Goal: Task Accomplishment & Management: Complete application form

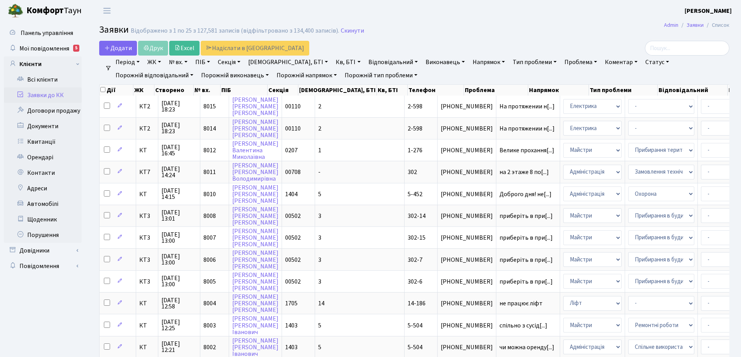
select select "25"
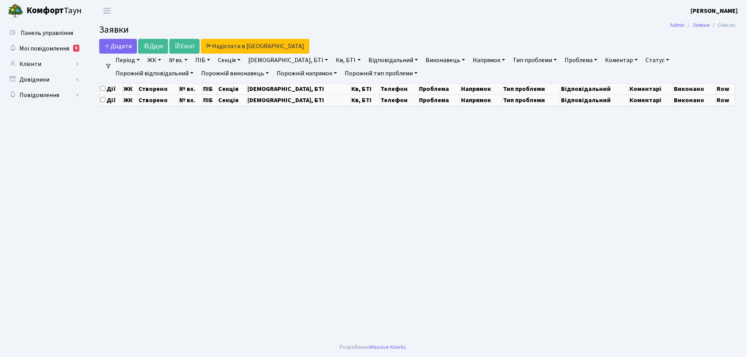
select select "25"
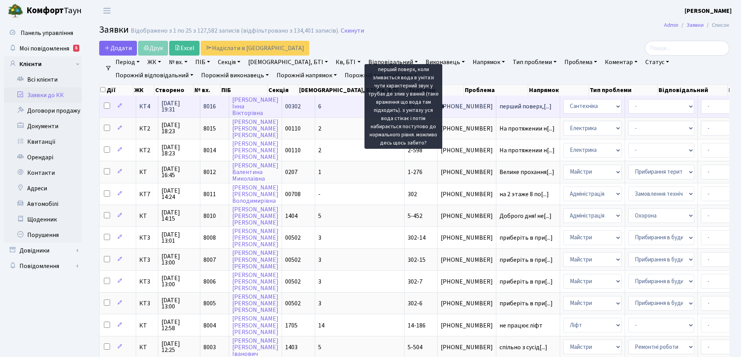
click at [499, 109] on span "перший поверх,[...]" at bounding box center [525, 106] width 52 height 9
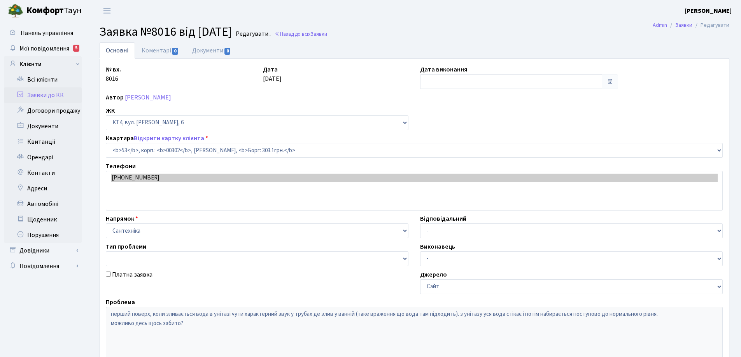
select select "16782"
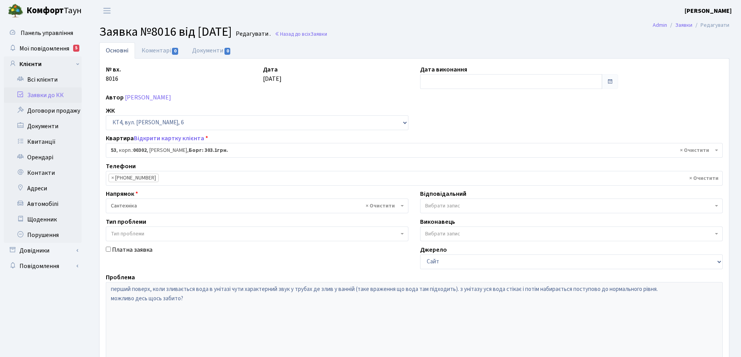
click at [117, 48] on link "Основні" at bounding box center [117, 50] width 36 height 16
click at [121, 51] on link "Основні" at bounding box center [117, 50] width 36 height 16
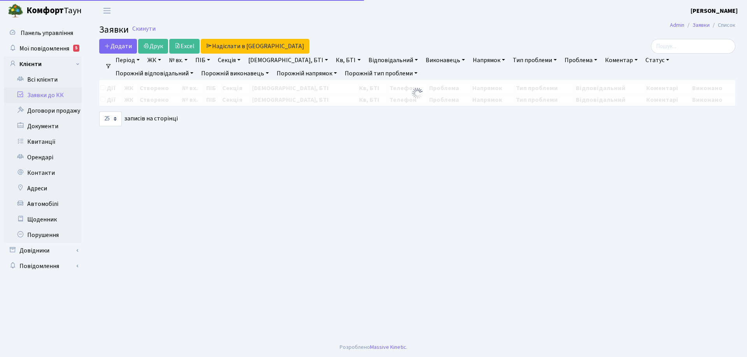
select select "25"
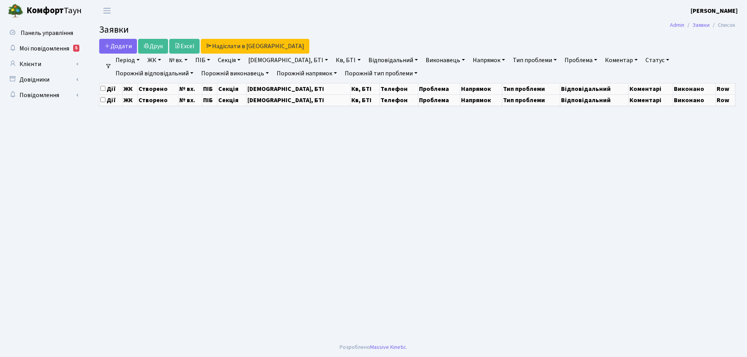
select select "25"
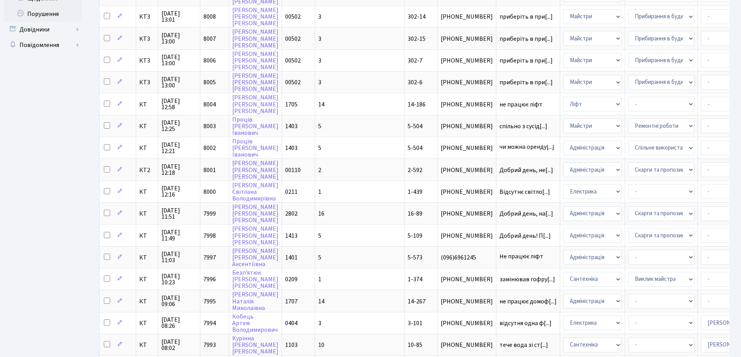
scroll to position [344, 0]
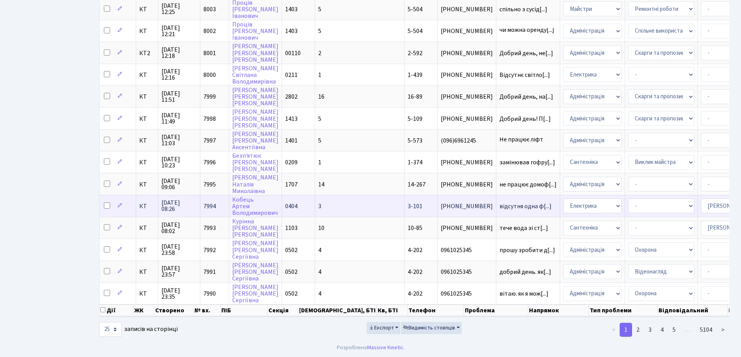
click at [408, 202] on span "3-101" at bounding box center [415, 206] width 15 height 9
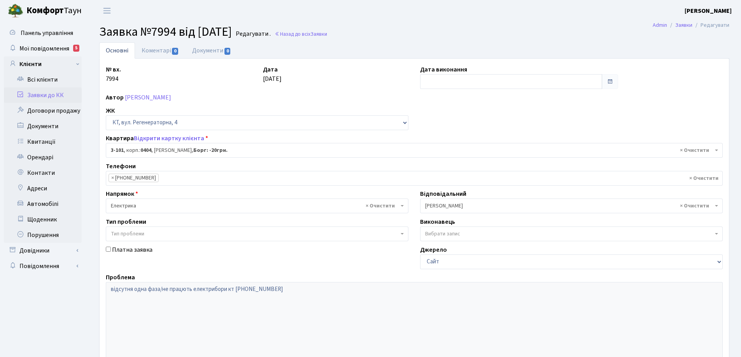
select select "910"
click at [119, 51] on link "Основні" at bounding box center [117, 50] width 36 height 16
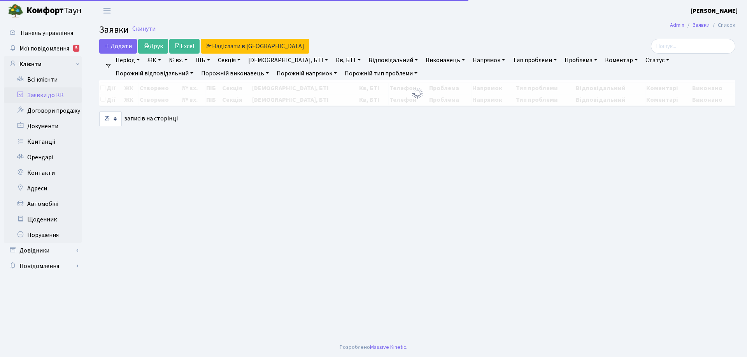
select select "25"
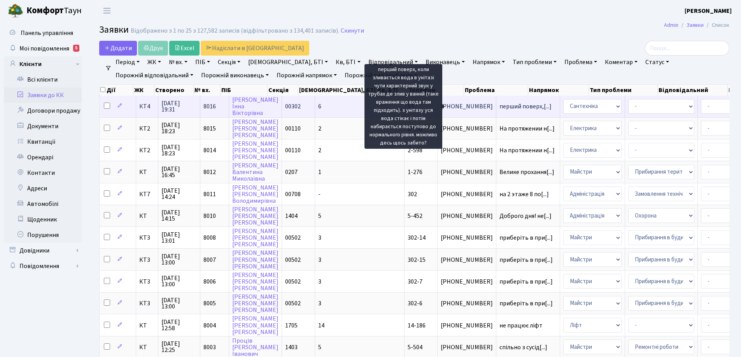
click at [499, 104] on span "перший поверх,[...]" at bounding box center [525, 106] width 52 height 9
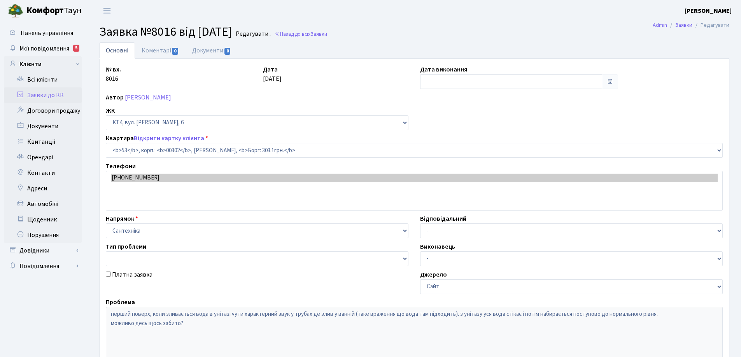
select select "16782"
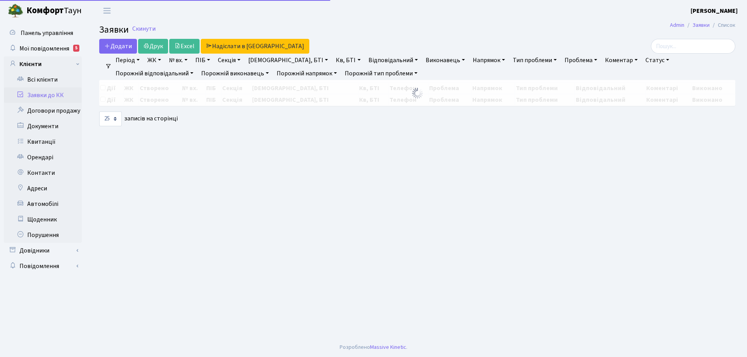
select select "25"
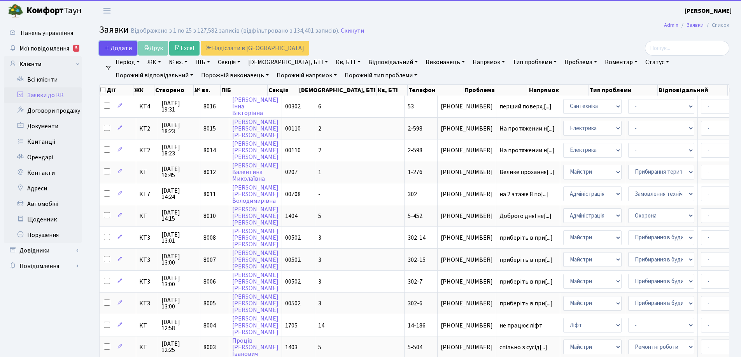
click at [125, 46] on span "Додати" at bounding box center [118, 48] width 28 height 9
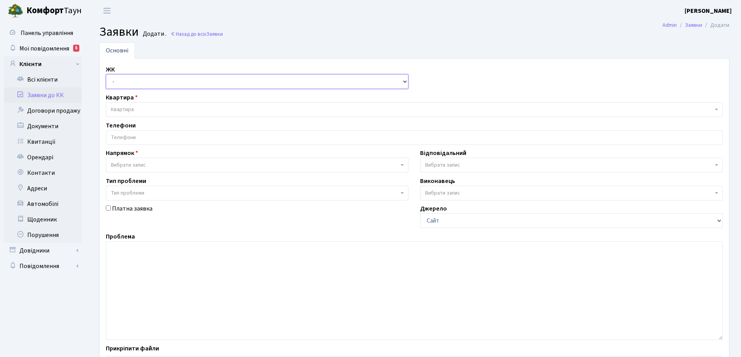
click at [404, 80] on select "- КТ, вул. Регенераторна, 4 КТ2, просп. Соборності, 17 КТ3, вул. Березнева, 16 …" at bounding box center [257, 81] width 303 height 15
select select "271"
click at [106, 74] on select "- КТ, вул. Регенераторна, 4 КТ2, просп. Соборності, 17 КТ3, вул. Березнева, 16 …" at bounding box center [257, 81] width 303 height 15
select select
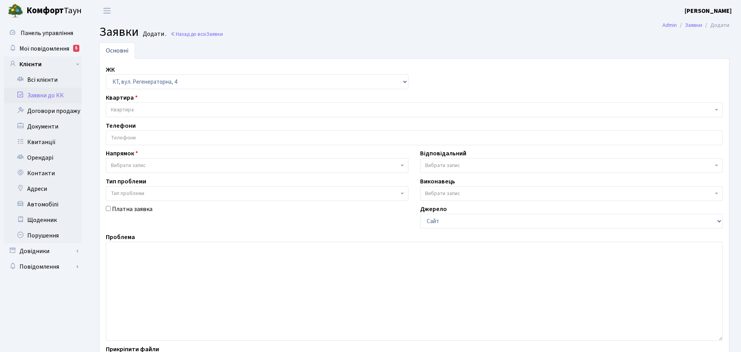
click at [129, 109] on span "Квартира" at bounding box center [122, 110] width 23 height 8
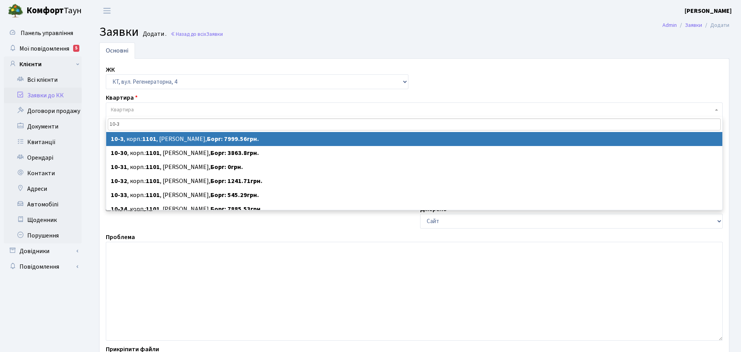
type input "10-3"
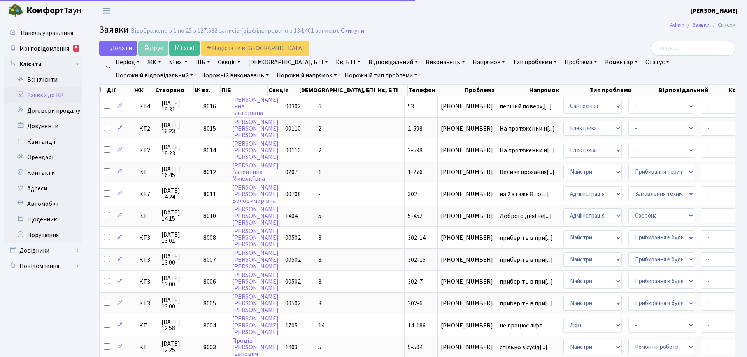
select select "25"
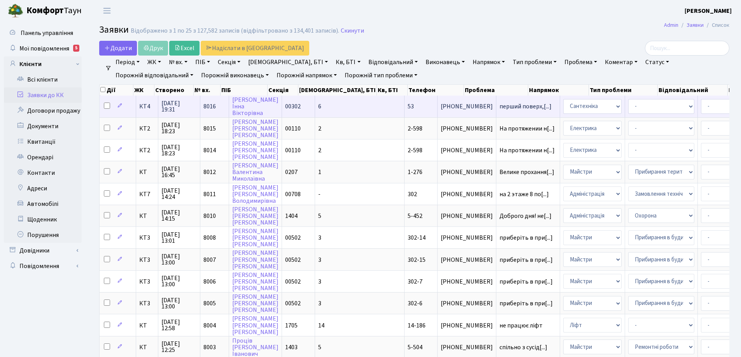
click at [405, 106] on td "53" at bounding box center [421, 106] width 33 height 21
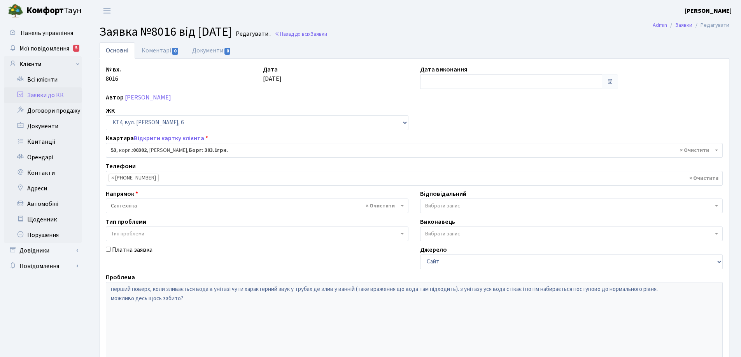
select select "16782"
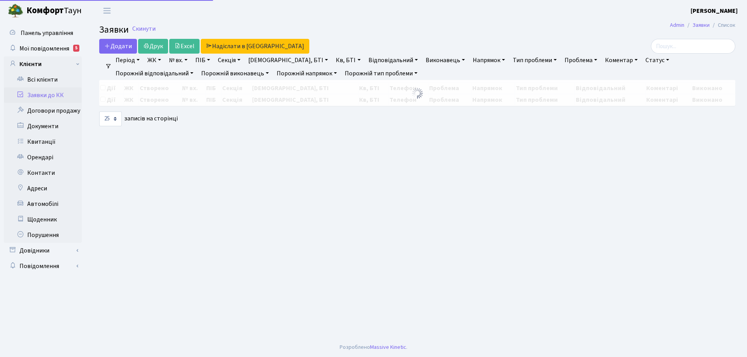
select select "25"
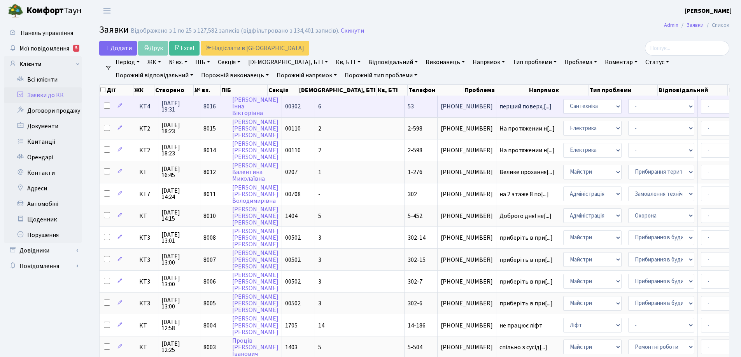
click at [438, 100] on td "[PHONE_NUMBER]" at bounding box center [467, 106] width 59 height 21
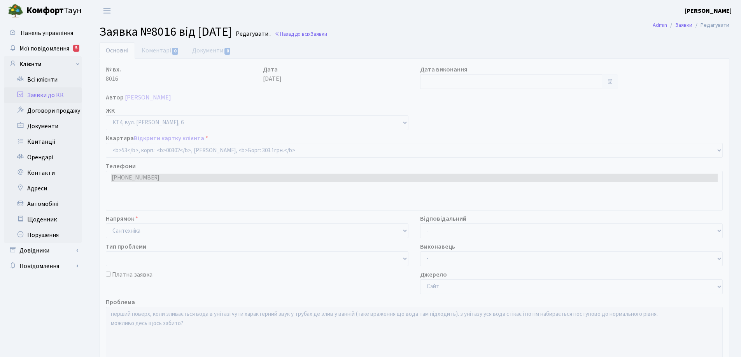
select select "16782"
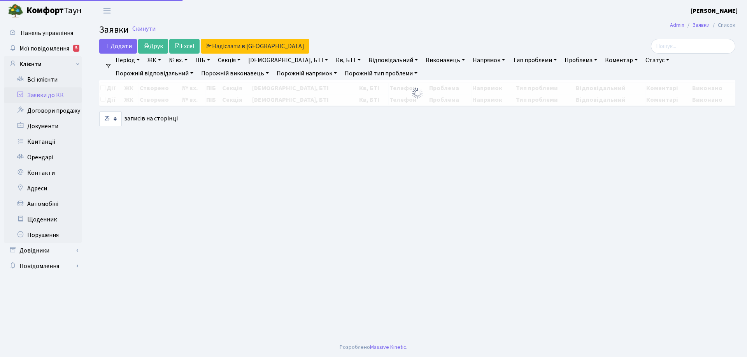
select select "25"
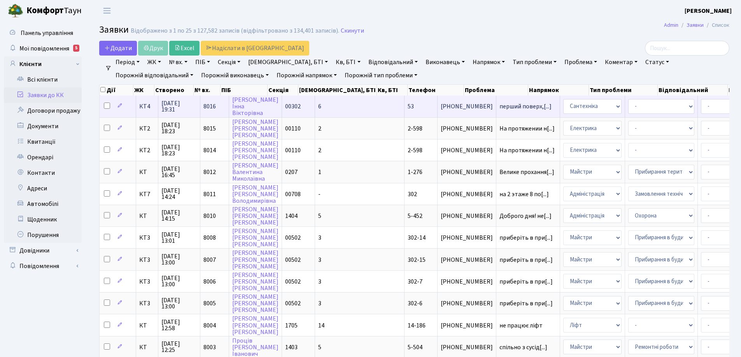
click at [405, 107] on td "53" at bounding box center [421, 106] width 33 height 21
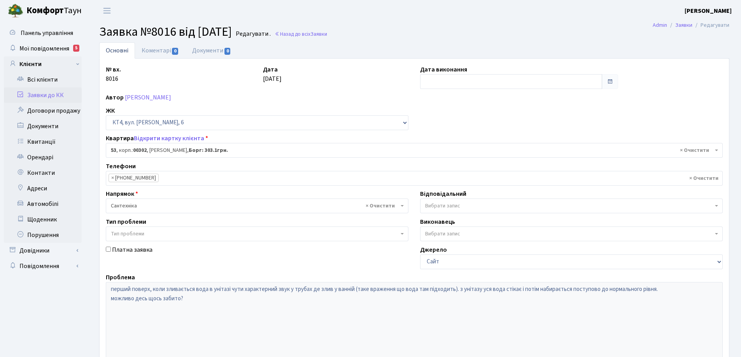
select select "16782"
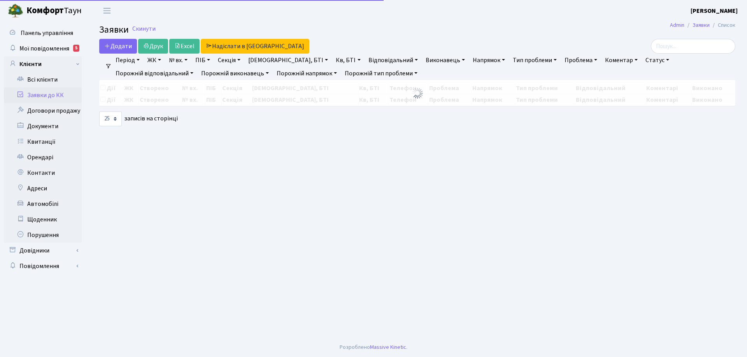
select select "25"
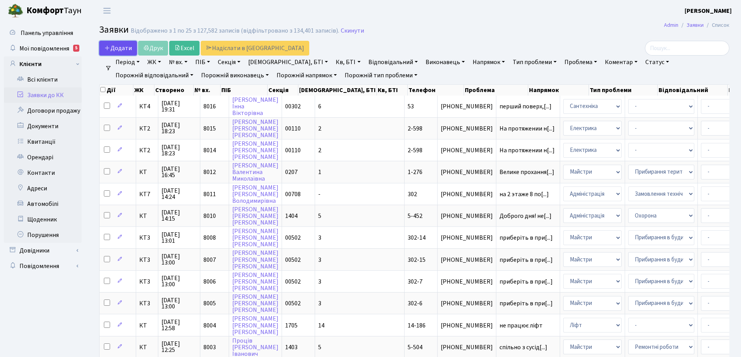
click at [114, 48] on span "Додати" at bounding box center [118, 48] width 28 height 9
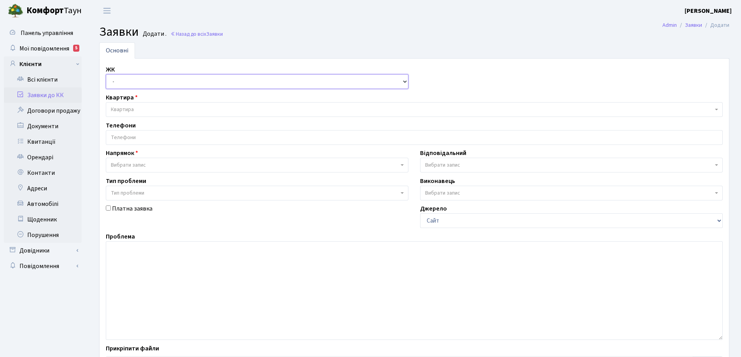
click at [405, 82] on select "- КТ, вул. Регенераторна, 4 КТ2, просп. [STREET_ADDRESS] [STREET_ADDRESS] [PERS…" at bounding box center [257, 81] width 303 height 15
select select "271"
click at [106, 74] on select "- КТ, вул. Регенераторна, 4 КТ2, просп. [STREET_ADDRESS] [STREET_ADDRESS] [PERS…" at bounding box center [257, 81] width 303 height 15
select select
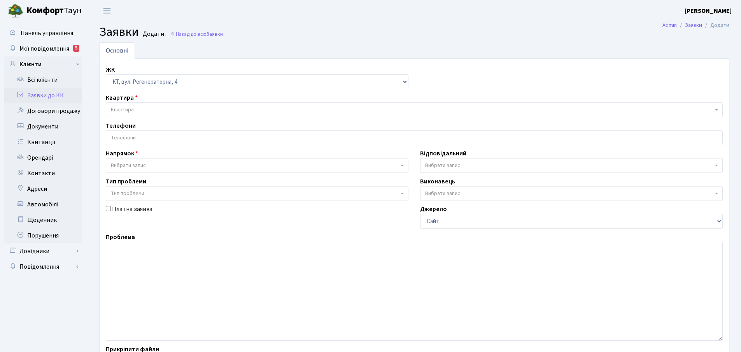
click at [126, 109] on span "Квартира" at bounding box center [122, 110] width 23 height 8
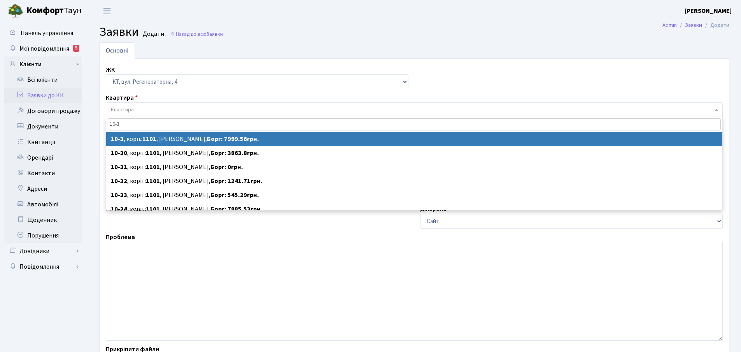
type input "10-3"
select select
select select "6572"
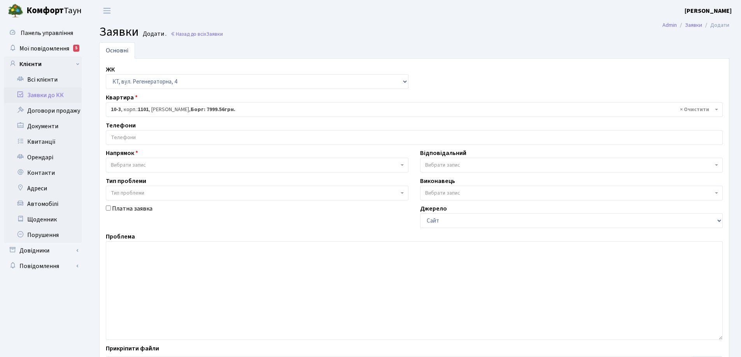
click at [127, 134] on input "search" at bounding box center [414, 138] width 616 height 14
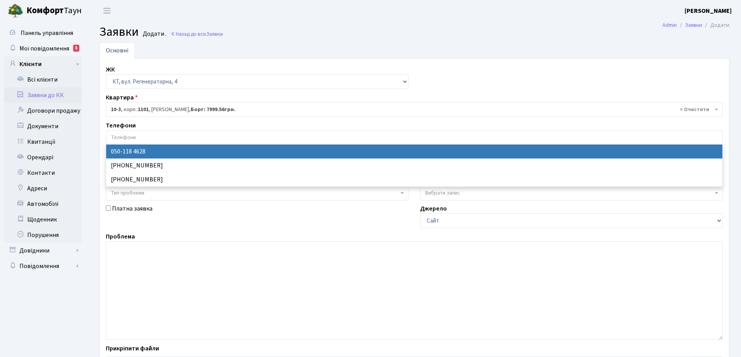
select select "115975"
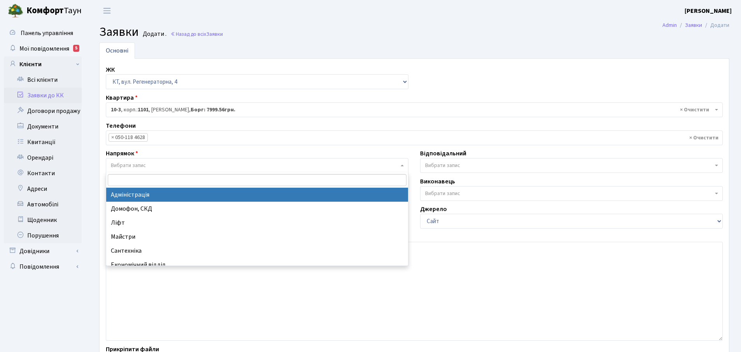
click at [403, 167] on span at bounding box center [403, 165] width 2 height 15
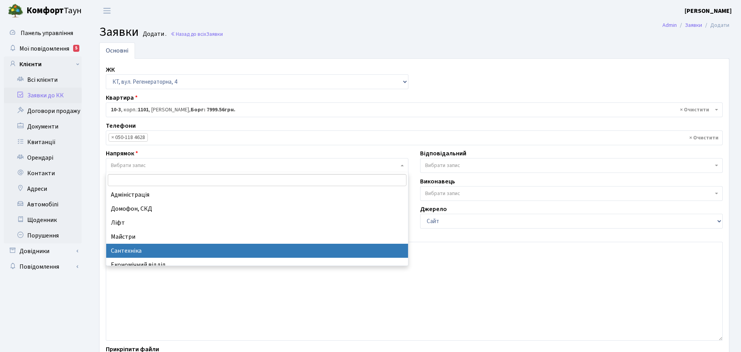
select select "2"
select select
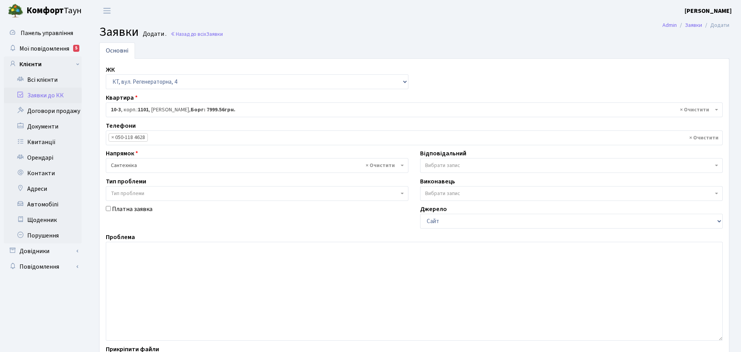
click at [715, 165] on b at bounding box center [716, 166] width 3 height 2
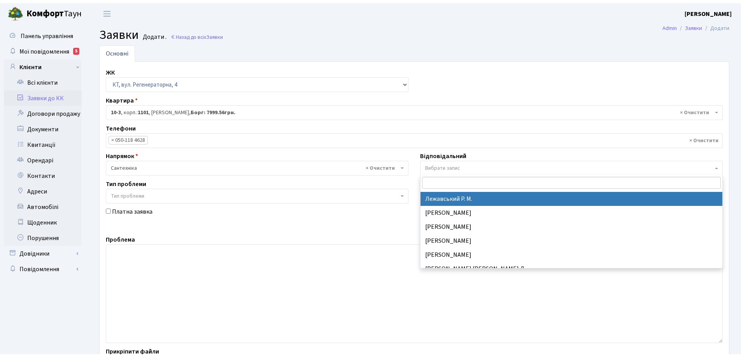
scroll to position [350, 0]
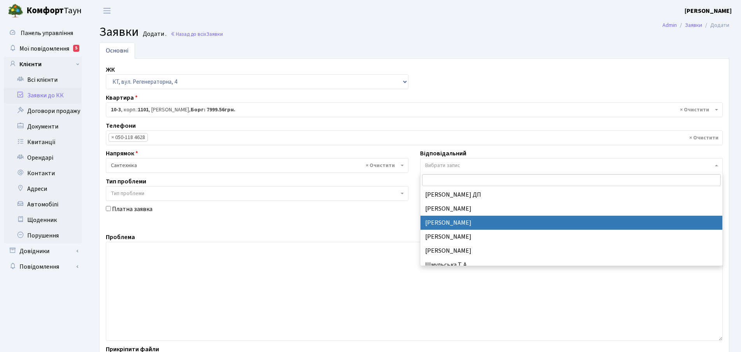
select select "67"
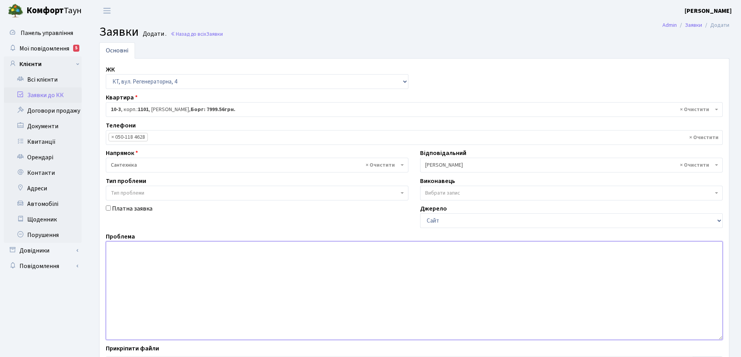
click at [131, 250] on textarea at bounding box center [414, 291] width 617 height 99
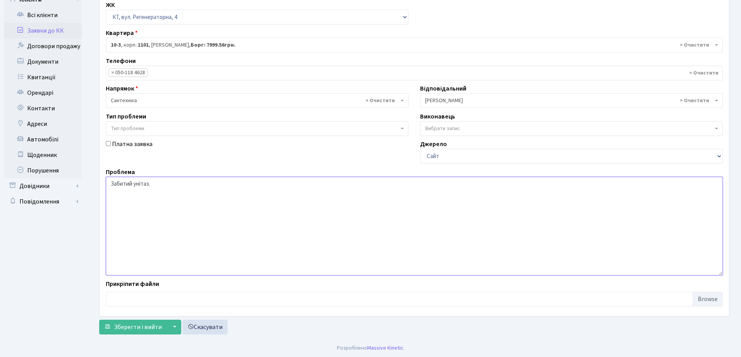
scroll to position [65, 0]
type textarea "Забитий унітаз."
click at [134, 329] on span "Зберегти і вийти" at bounding box center [138, 326] width 48 height 9
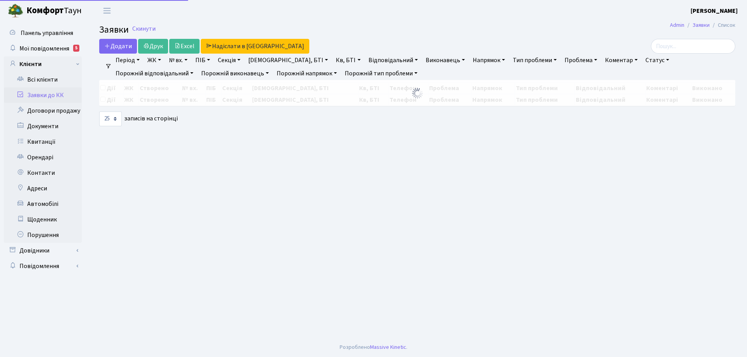
select select "25"
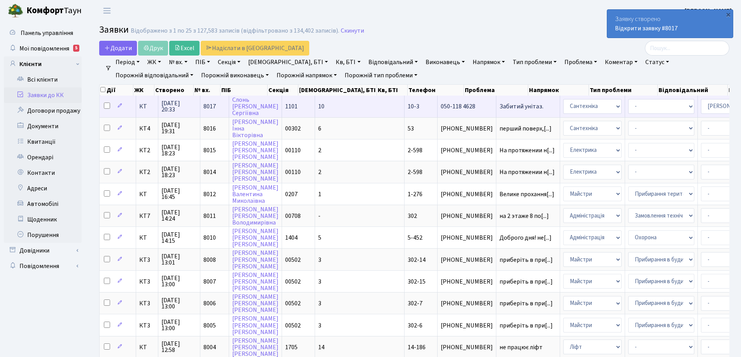
click at [499, 109] on span "Забитий унітаз." at bounding box center [527, 106] width 57 height 6
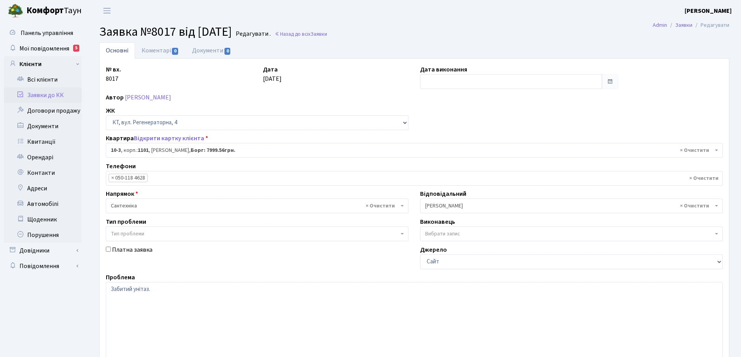
select select "6572"
click at [159, 50] on link "Коментарі 0" at bounding box center [160, 50] width 51 height 16
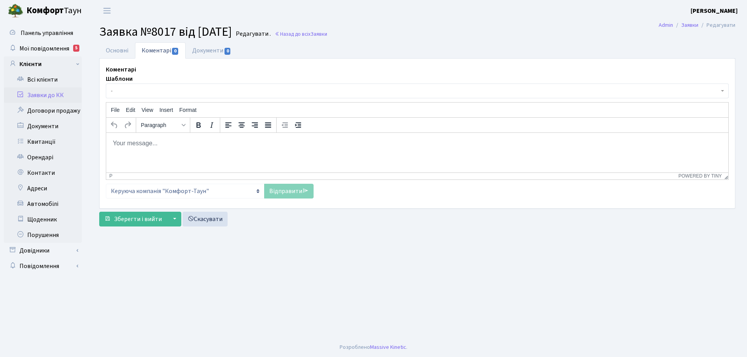
click at [160, 145] on p "Rich Text Area. Press ALT-0 for help." at bounding box center [417, 143] width 610 height 9
click at [110, 141] on html "Передано черговому сантехніку" at bounding box center [417, 143] width 622 height 21
click at [112, 144] on html "Передано черговому сантехніку" at bounding box center [417, 143] width 622 height 21
click at [227, 143] on p "Заявку передано черговому сантехніку" at bounding box center [417, 143] width 610 height 9
drag, startPoint x: 294, startPoint y: 193, endPoint x: 263, endPoint y: 201, distance: 31.4
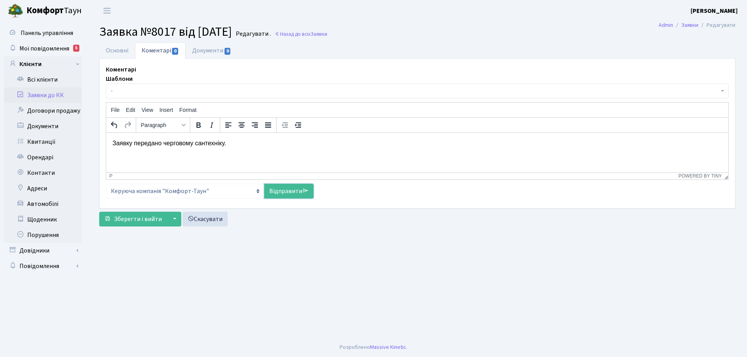
click at [294, 193] on link "Відправити" at bounding box center [288, 191] width 49 height 15
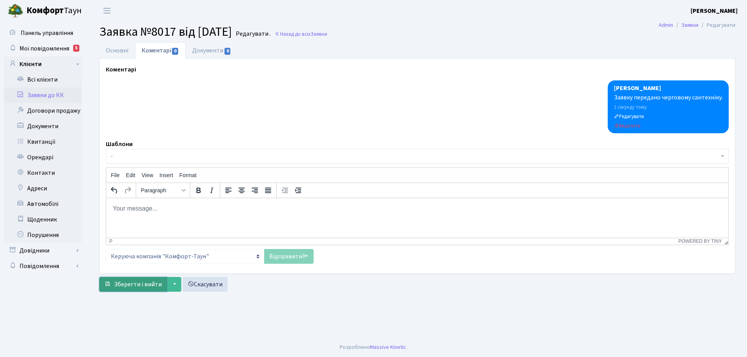
click at [148, 283] on span "Зберегти і вийти" at bounding box center [138, 284] width 48 height 9
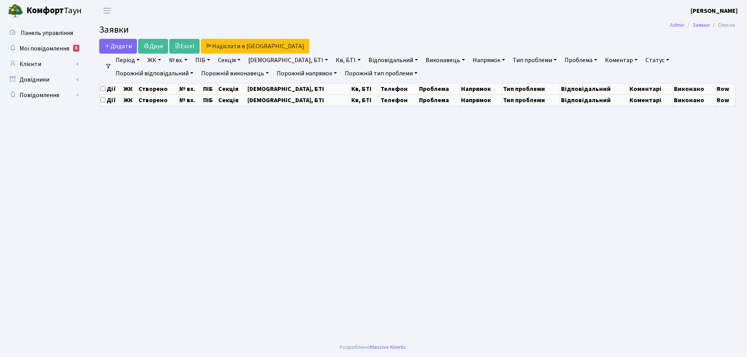
select select "25"
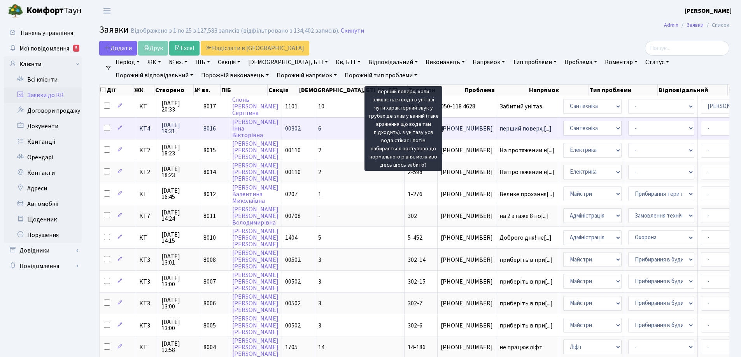
click at [499, 128] on span "перший поверх,[...]" at bounding box center [525, 128] width 52 height 9
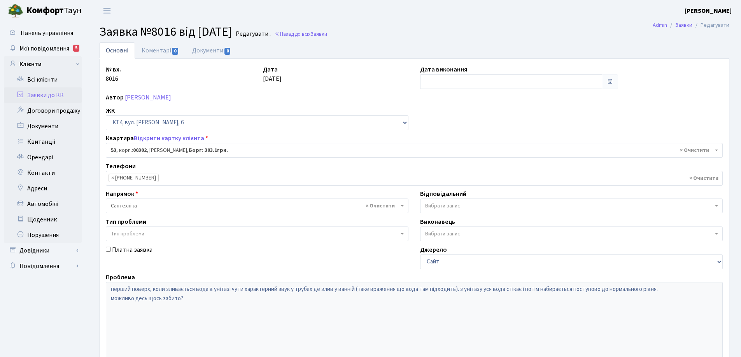
select select "16782"
click at [166, 51] on link "Коментарі 0" at bounding box center [160, 50] width 51 height 16
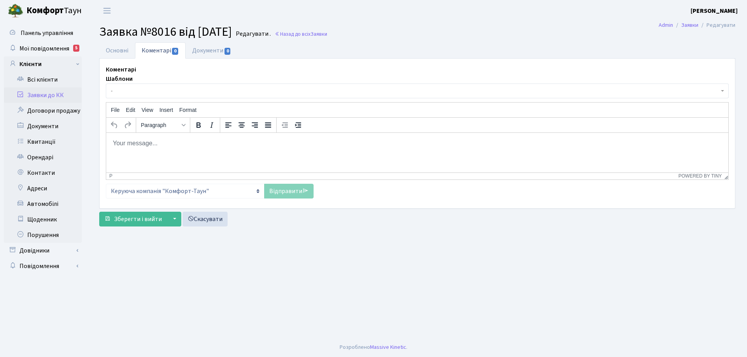
click at [152, 143] on body "Rich Text Area. Press ALT-0 for help." at bounding box center [417, 143] width 610 height 9
drag, startPoint x: 289, startPoint y: 191, endPoint x: 273, endPoint y: 203, distance: 20.6
click at [289, 191] on link "Відправити" at bounding box center [288, 191] width 49 height 15
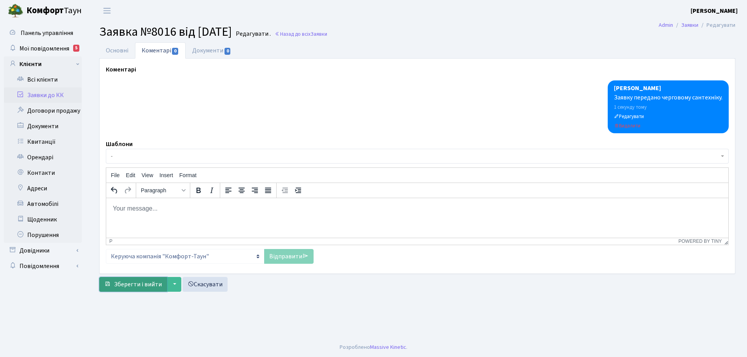
click at [152, 282] on span "Зберегти і вийти" at bounding box center [138, 284] width 48 height 9
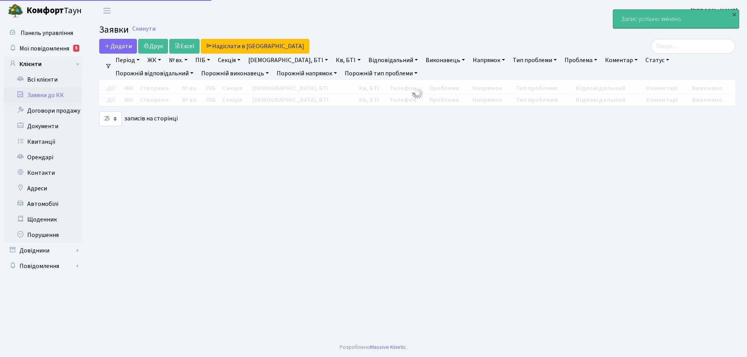
select select "25"
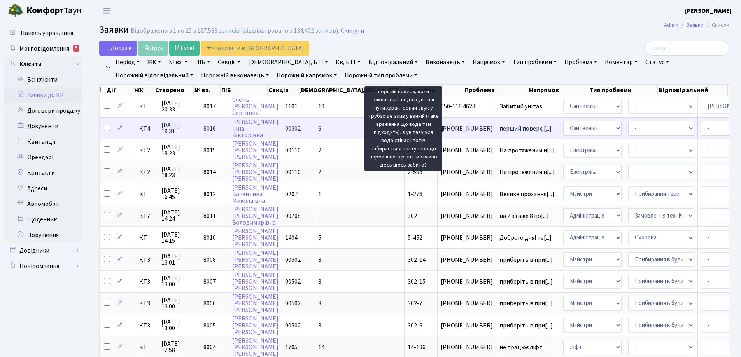
click at [499, 131] on span "перший поверх,[...]" at bounding box center [525, 128] width 52 height 9
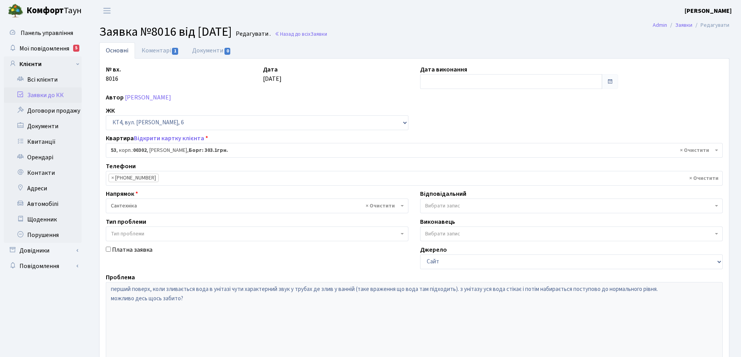
select select "16782"
click at [718, 206] on b at bounding box center [716, 206] width 3 height 2
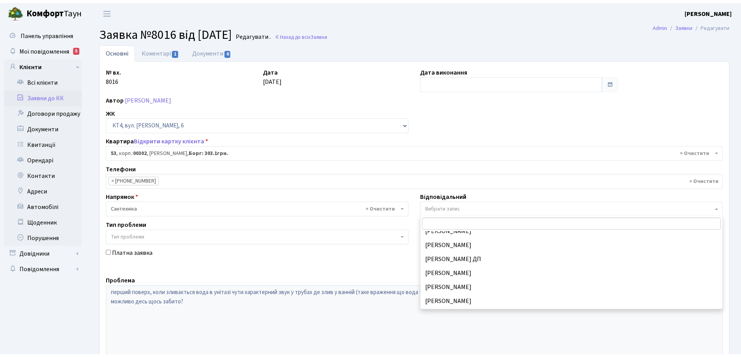
scroll to position [321, 0]
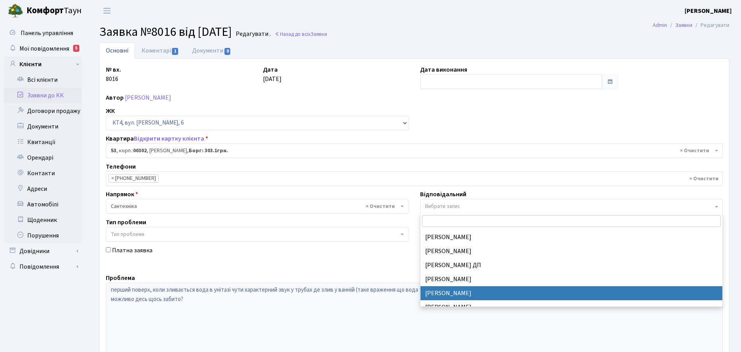
select select "67"
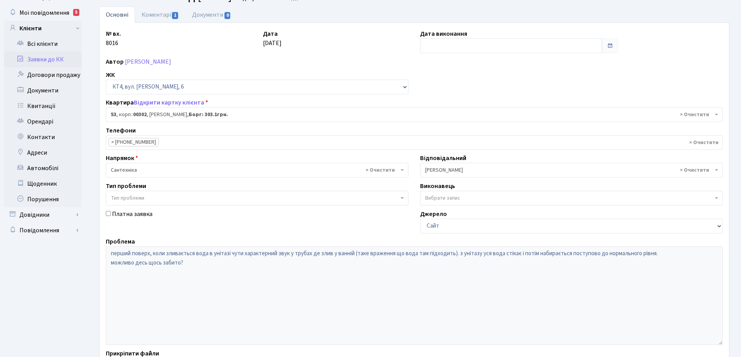
scroll to position [106, 0]
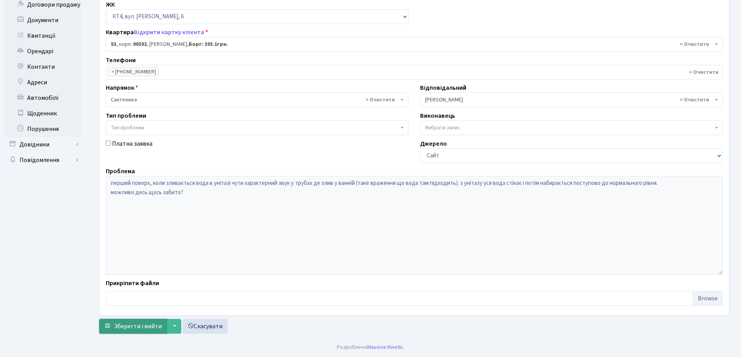
click at [144, 328] on span "Зберегти і вийти" at bounding box center [138, 326] width 48 height 9
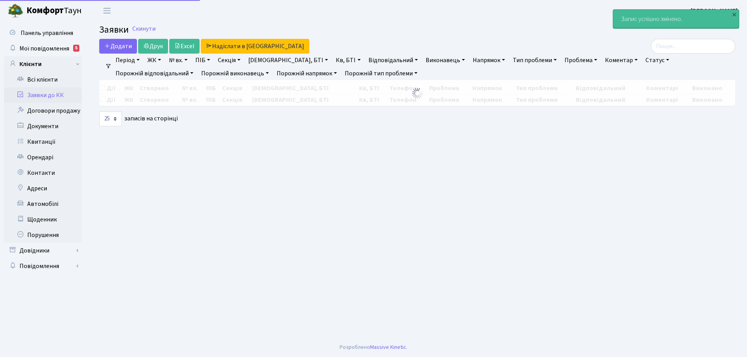
select select "25"
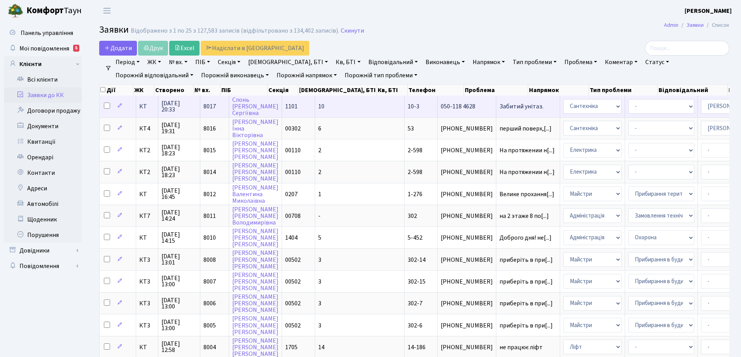
click at [499, 107] on span "Забитий унітаз." at bounding box center [527, 106] width 57 height 6
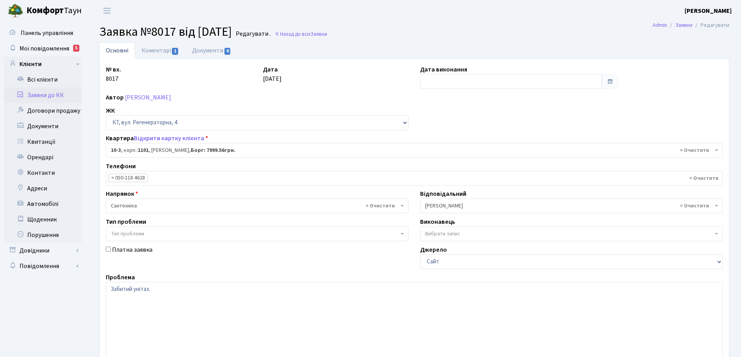
select select "6572"
click at [158, 290] on textarea "Забитий унітаз." at bounding box center [414, 331] width 617 height 99
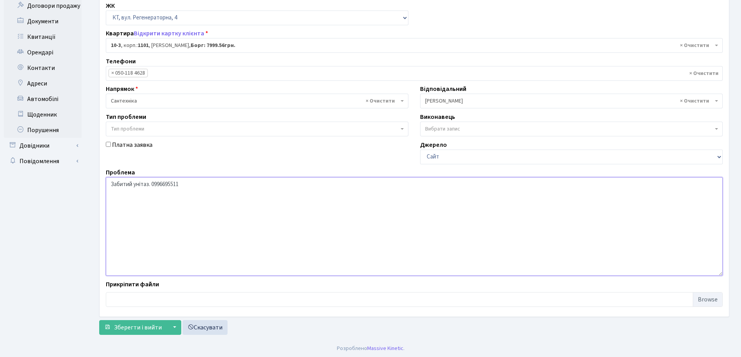
scroll to position [106, 0]
type textarea "Забитий унітаз. 0996695511"
click at [142, 325] on span "Зберегти і вийти" at bounding box center [138, 326] width 48 height 9
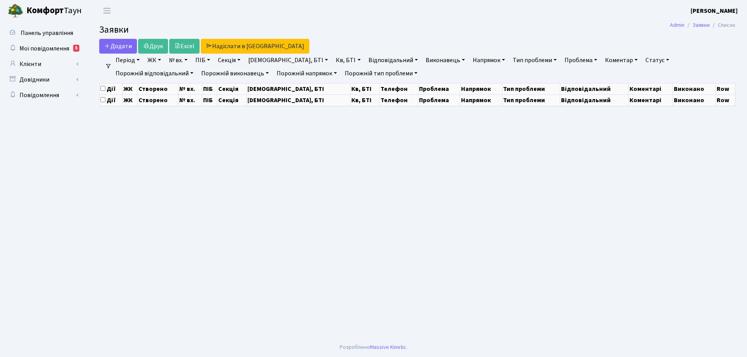
select select "25"
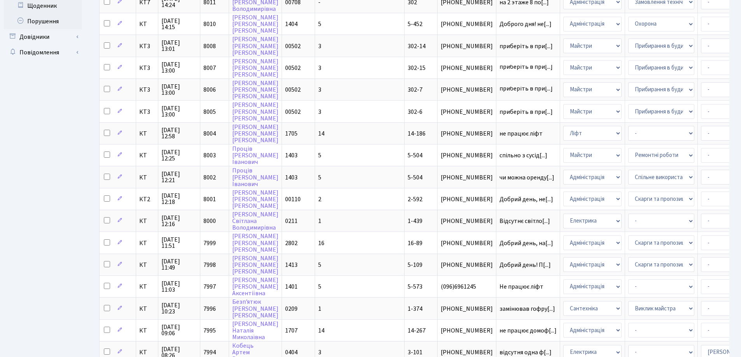
scroll to position [215, 0]
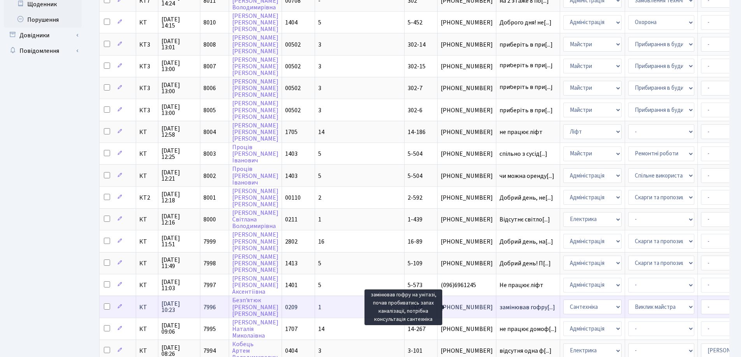
click at [499, 310] on span "замінював гофру[...]" at bounding box center [527, 307] width 56 height 9
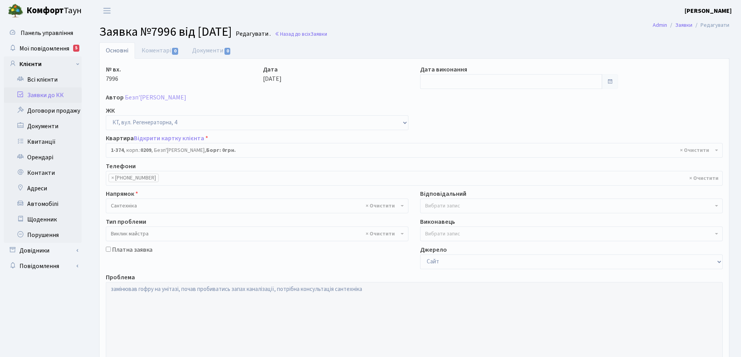
select select "374"
select select "29"
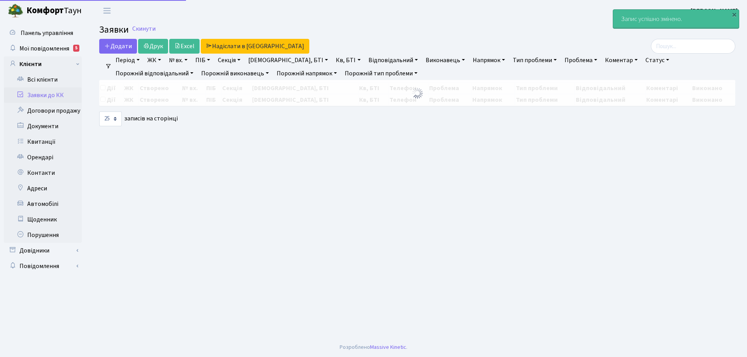
select select "25"
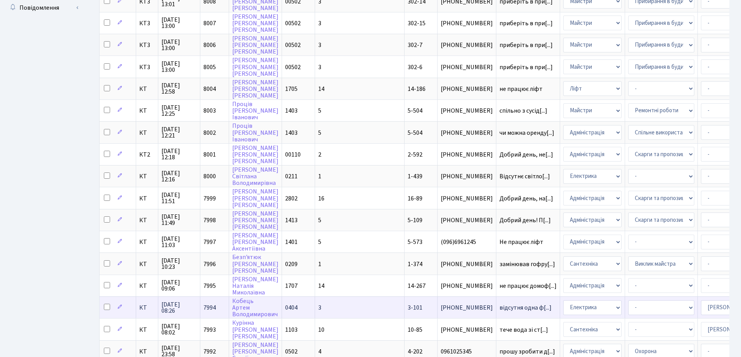
scroll to position [344, 0]
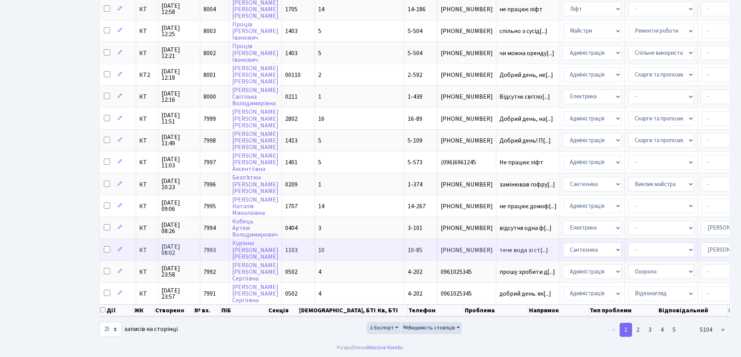
drag, startPoint x: 363, startPoint y: 243, endPoint x: 354, endPoint y: 234, distance: 12.7
click at [408, 246] on span "10-85" at bounding box center [415, 250] width 15 height 9
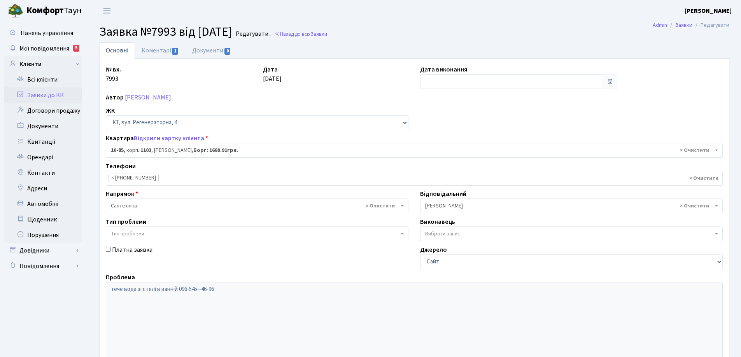
select select "6654"
click at [165, 53] on link "Коментарі 1" at bounding box center [160, 50] width 51 height 16
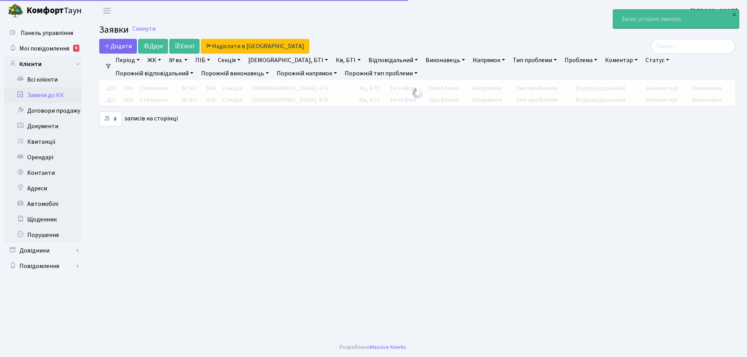
select select "25"
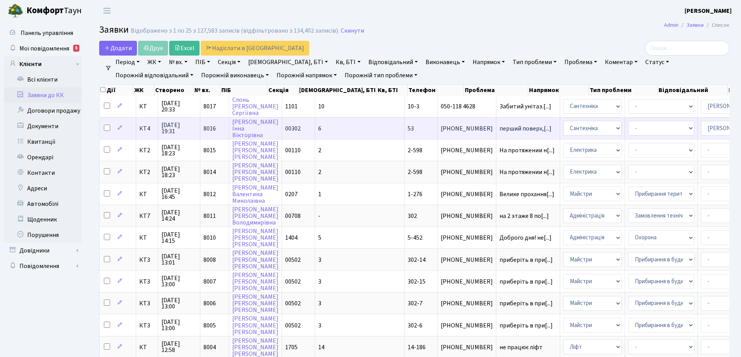
click at [405, 132] on td "53" at bounding box center [421, 128] width 33 height 22
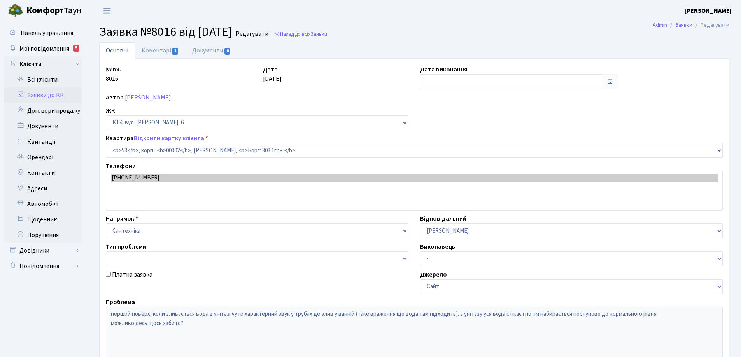
select select "16782"
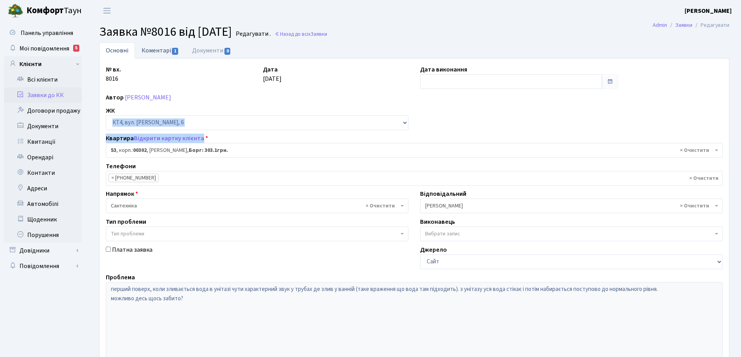
click at [155, 51] on link "Коментарі 1" at bounding box center [160, 50] width 51 height 16
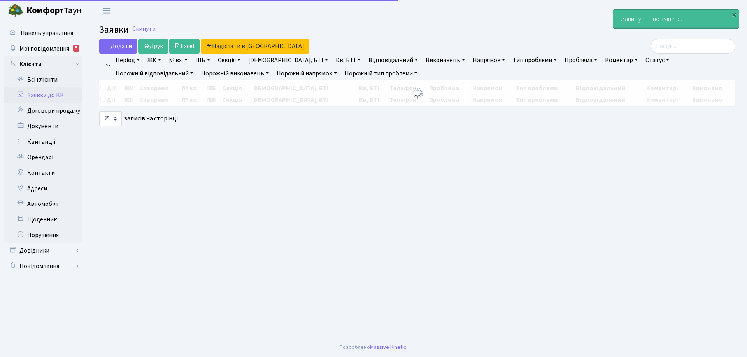
select select "25"
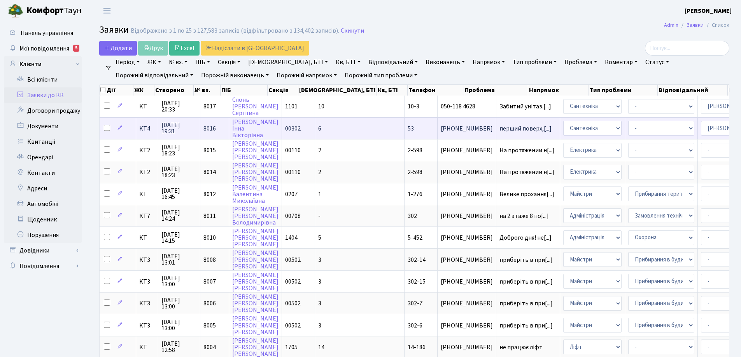
click at [405, 131] on td "53" at bounding box center [421, 128] width 33 height 22
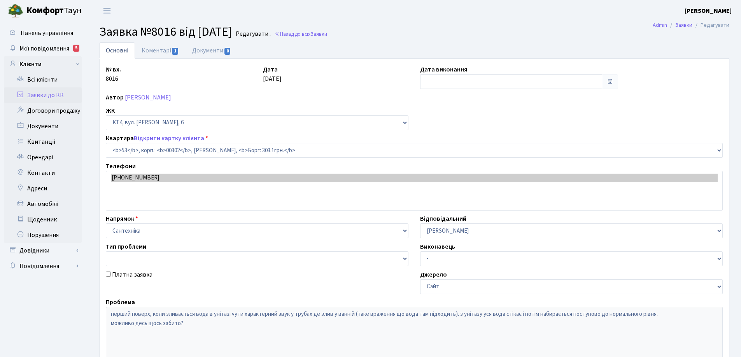
select select "16782"
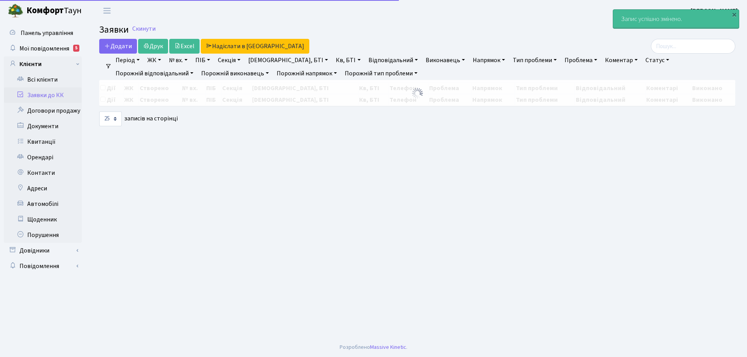
select select "25"
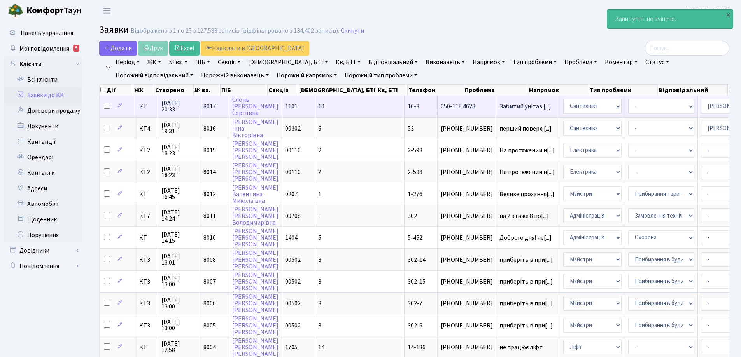
click at [408, 109] on span "10-3" at bounding box center [414, 106] width 12 height 9
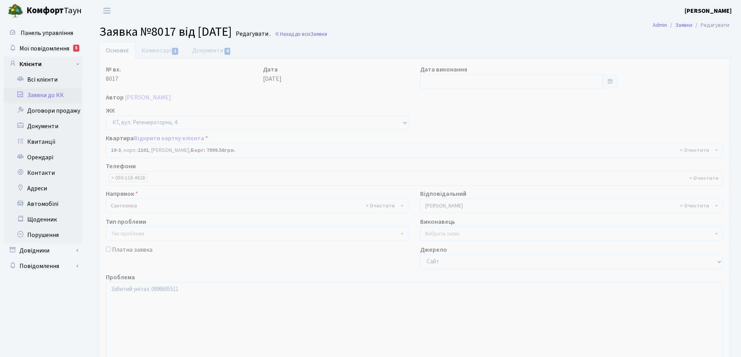
select select "6572"
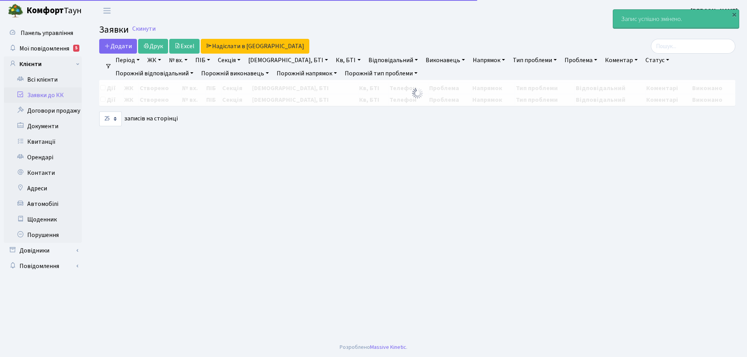
select select "25"
